Goal: Information Seeking & Learning: Learn about a topic

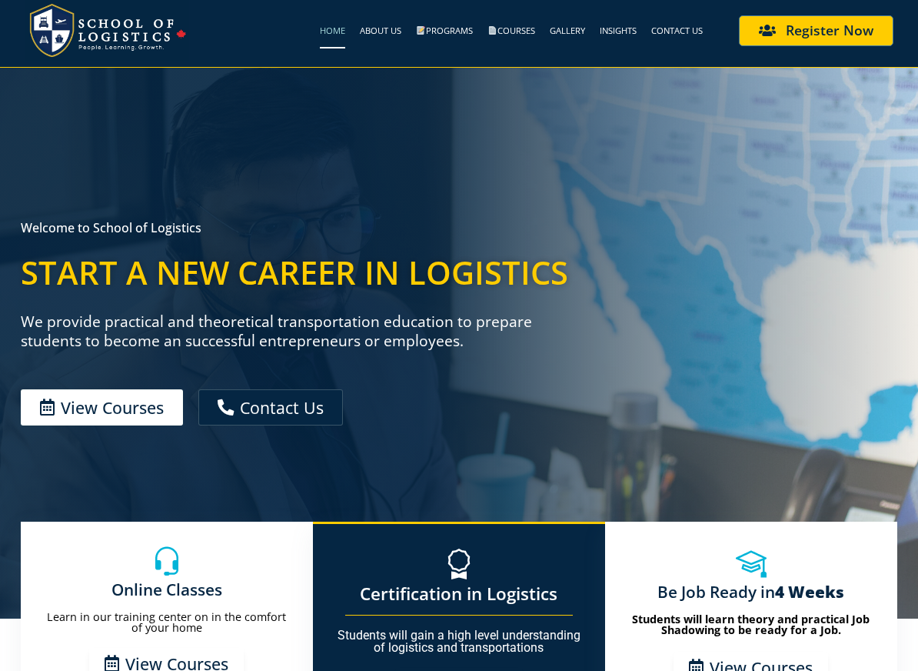
scroll to position [556, 0]
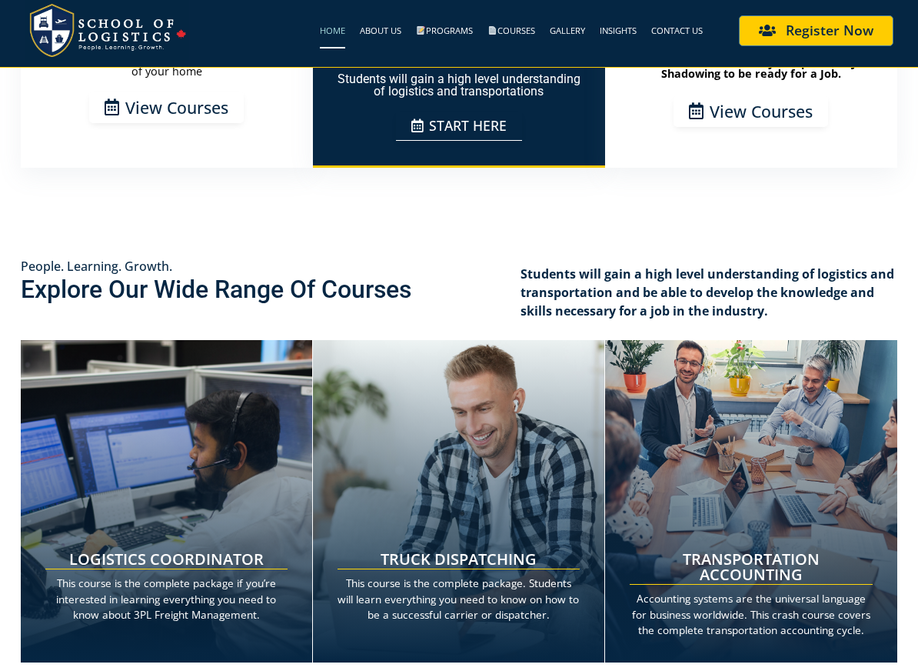
click at [442, 241] on section "People. Learning. Growth. Explore Our Wide Range Of Courses Students will gain …" at bounding box center [459, 506] width 918 height 676
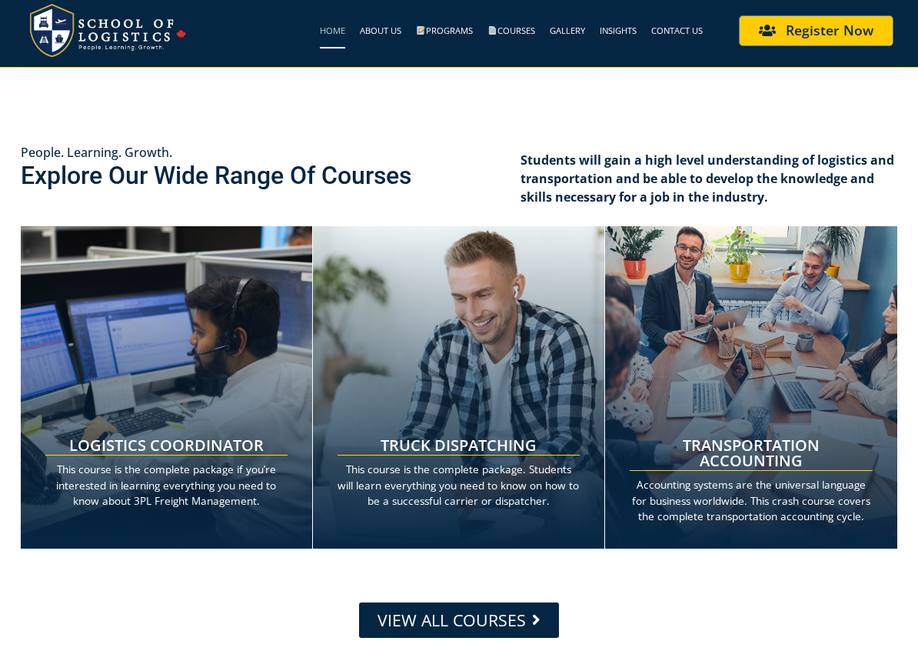
scroll to position [674, 0]
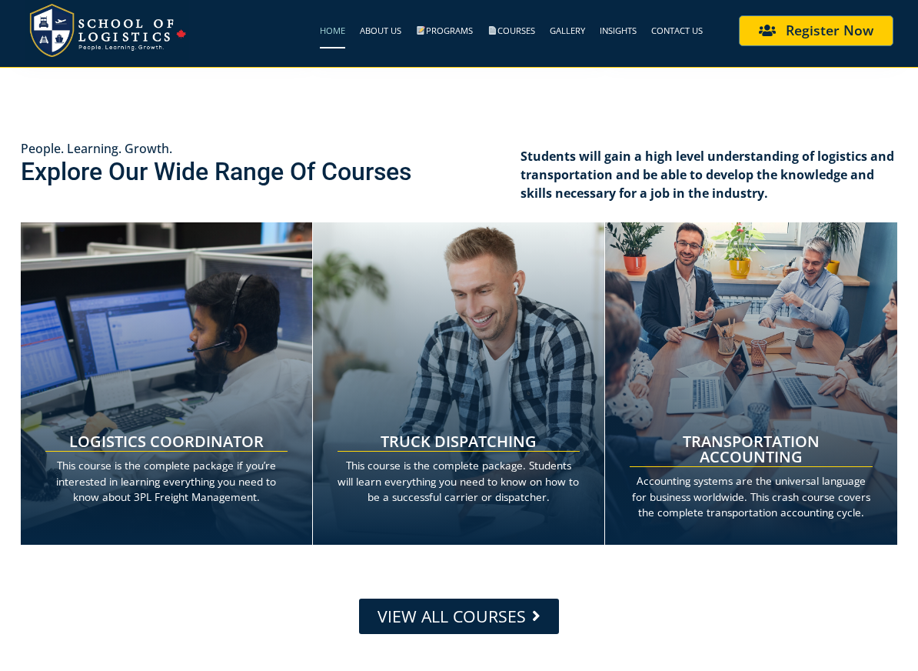
click at [106, 441] on link "LOGISTICS COORDINATOR" at bounding box center [166, 441] width 195 height 21
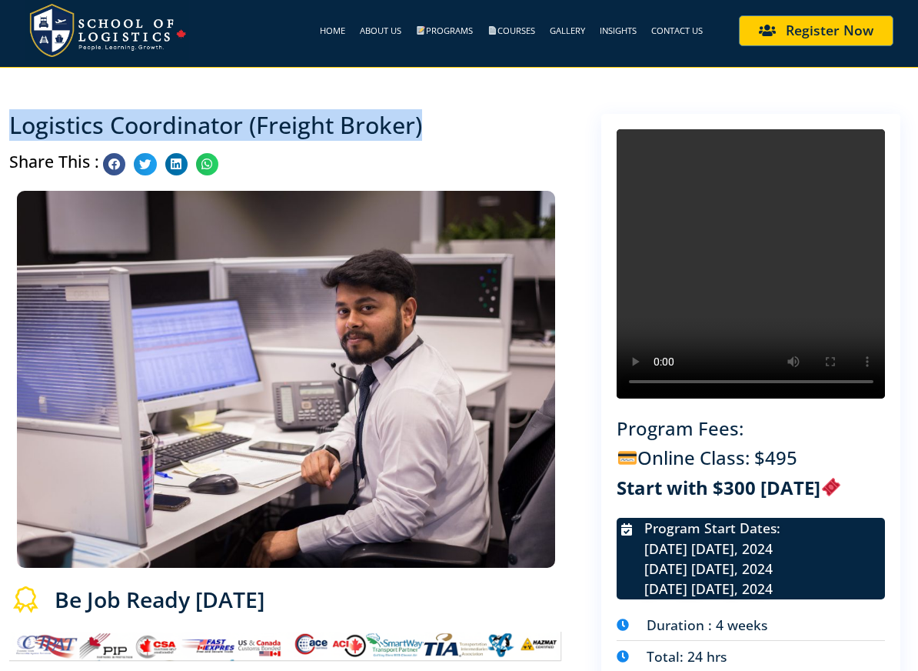
drag, startPoint x: 470, startPoint y: 126, endPoint x: 8, endPoint y: 127, distance: 462.2
drag, startPoint x: 11, startPoint y: 125, endPoint x: 458, endPoint y: 132, distance: 447.7
click at [458, 132] on h2 "Logistics Coordinator (Freight Broker)" at bounding box center [286, 125] width 554 height 23
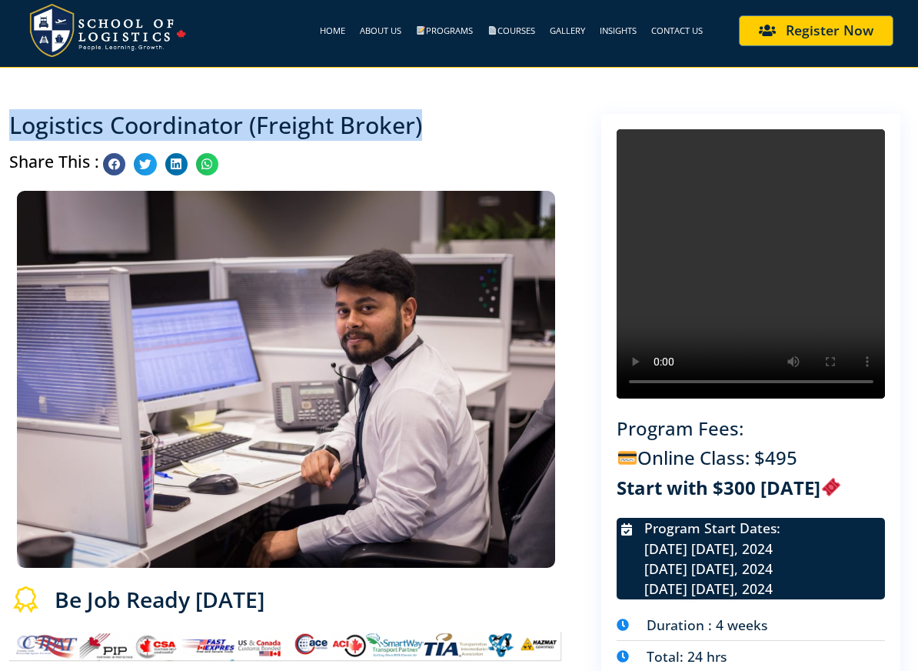
click at [461, 132] on h2 "Logistics Coordinator (Freight Broker)" at bounding box center [286, 125] width 554 height 23
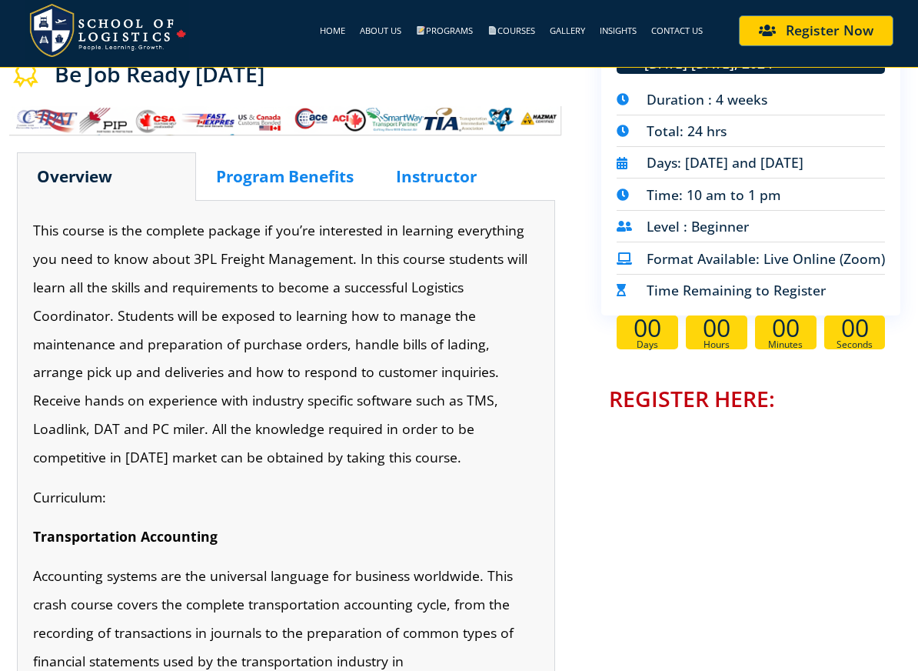
scroll to position [523, 0]
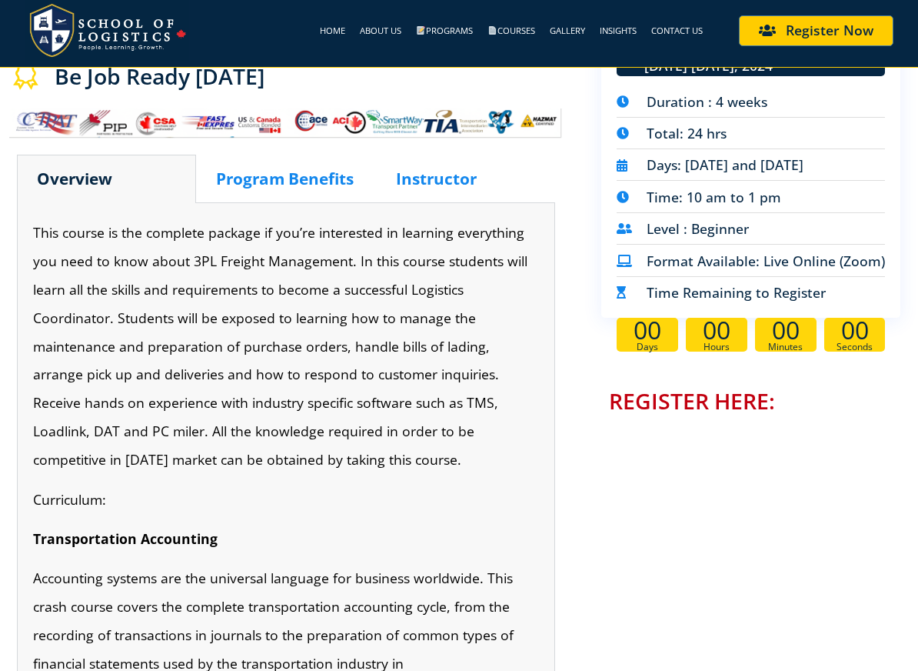
click at [581, 158] on div "Logistics Coordinator (Freight Broker) Share This : Be Job Ready in 4 Weeks Ove…" at bounding box center [301, 449] width 585 height 1733
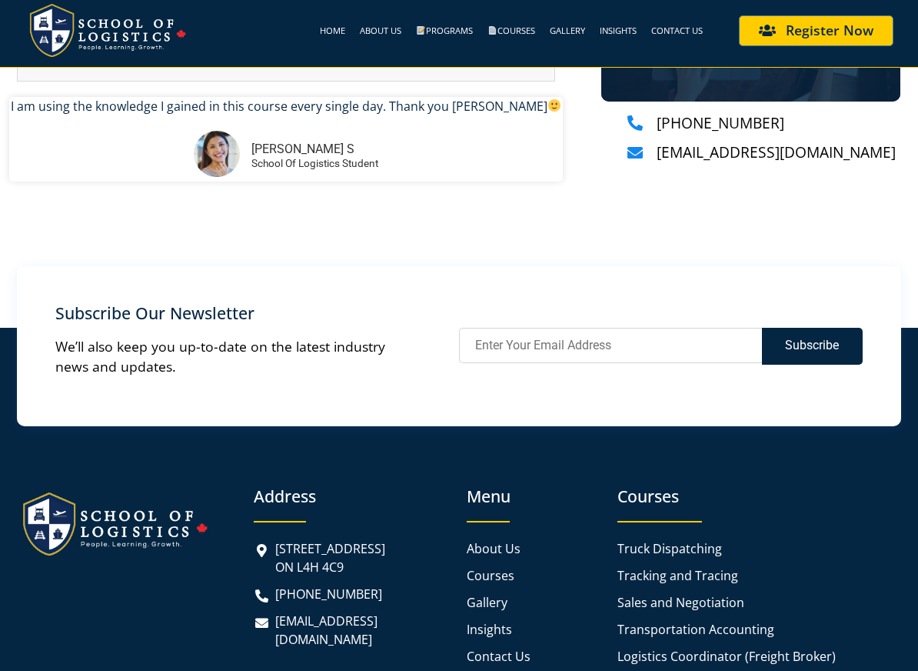
scroll to position [1639, 0]
